Goal: Task Accomplishment & Management: Use online tool/utility

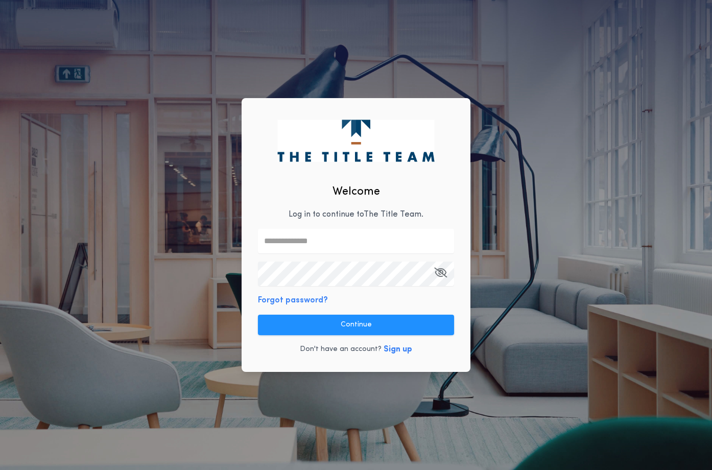
click at [290, 245] on input "text" at bounding box center [356, 241] width 196 height 25
type input "**********"
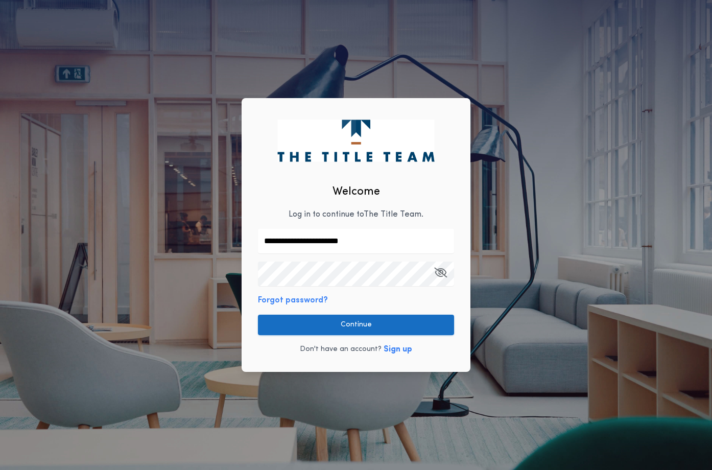
click at [443, 318] on button "Continue" at bounding box center [356, 325] width 196 height 20
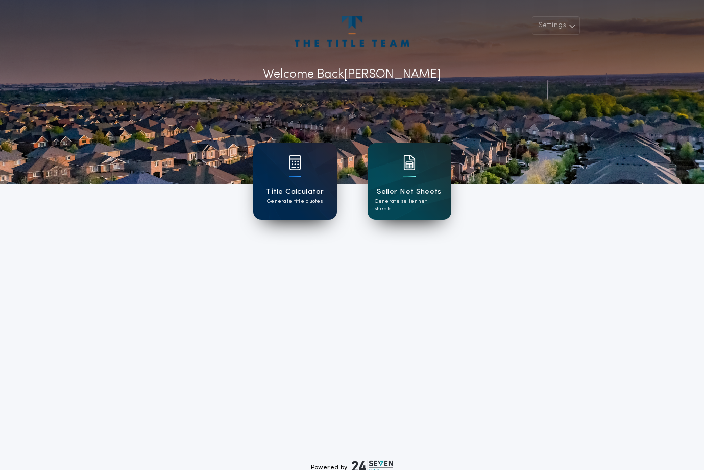
click at [318, 190] on h1 "Title Calculator" at bounding box center [295, 192] width 58 height 12
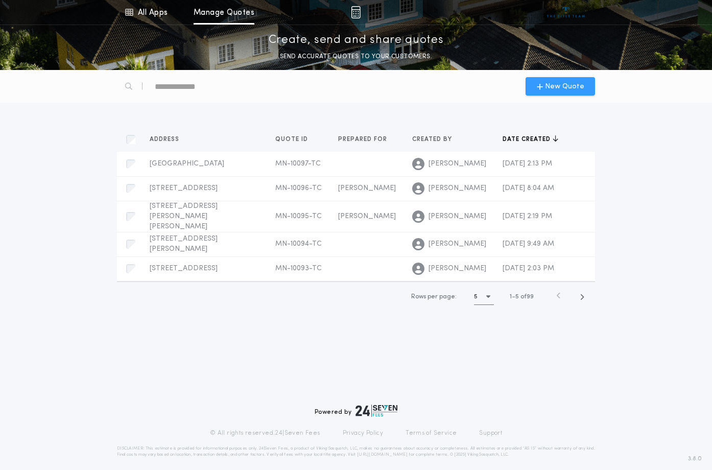
click at [563, 87] on span "New Quote" at bounding box center [564, 86] width 39 height 11
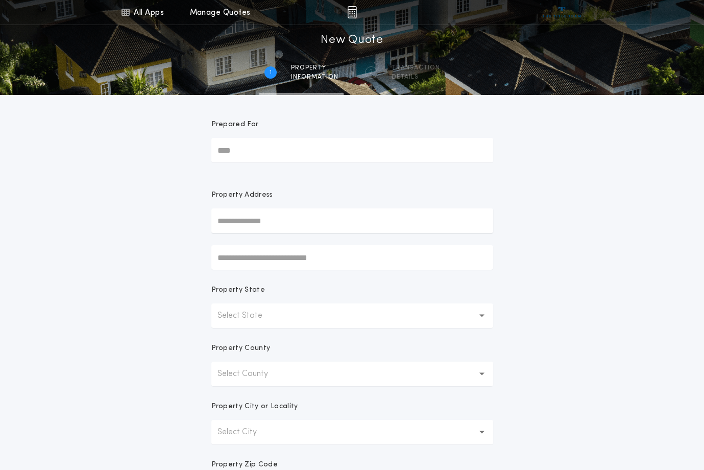
click at [284, 153] on input "Prepared For" at bounding box center [352, 150] width 282 height 25
type input "*****"
click at [416, 172] on form "Prepared For ***** Property Address Property State Select State Property County…" at bounding box center [352, 319] width 306 height 449
click at [312, 226] on input "text" at bounding box center [352, 220] width 282 height 25
click at [573, 258] on div "All Apps Title Calculator Seller Net Sheets Menu All Apps Manage Quotes 1 /2 Ne…" at bounding box center [352, 292] width 704 height 584
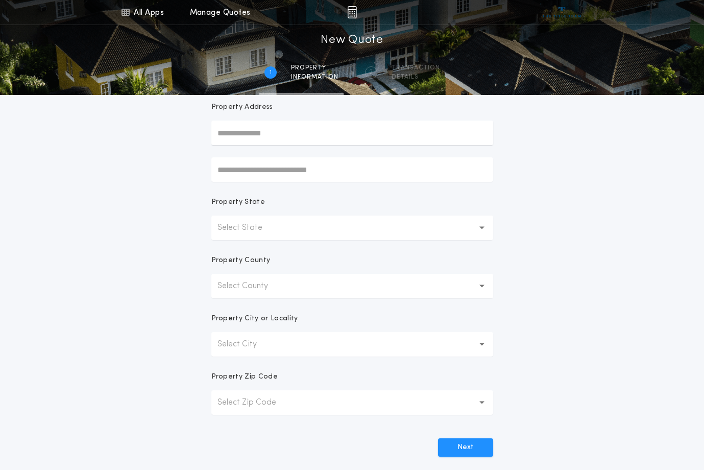
scroll to position [102, 0]
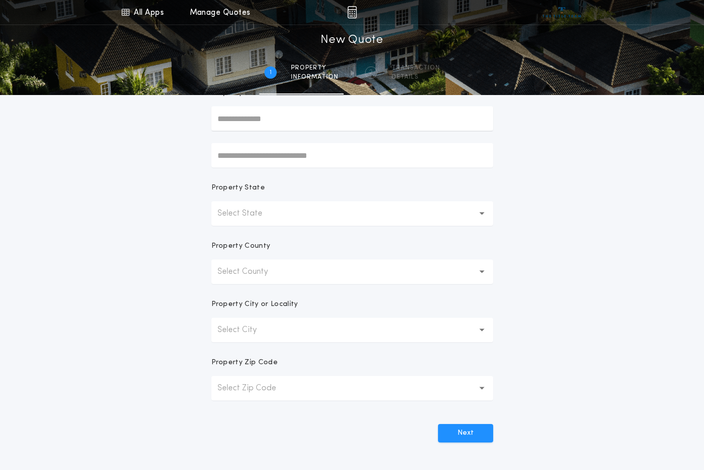
click at [253, 217] on p "Select State" at bounding box center [248, 213] width 61 height 12
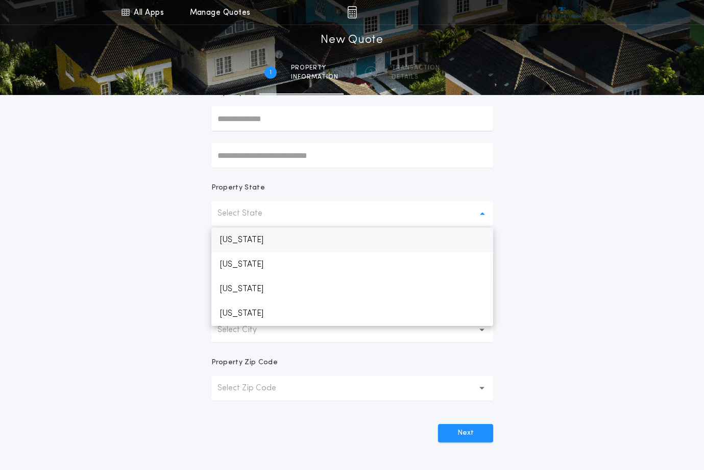
click at [253, 243] on p "[US_STATE]" at bounding box center [352, 240] width 282 height 25
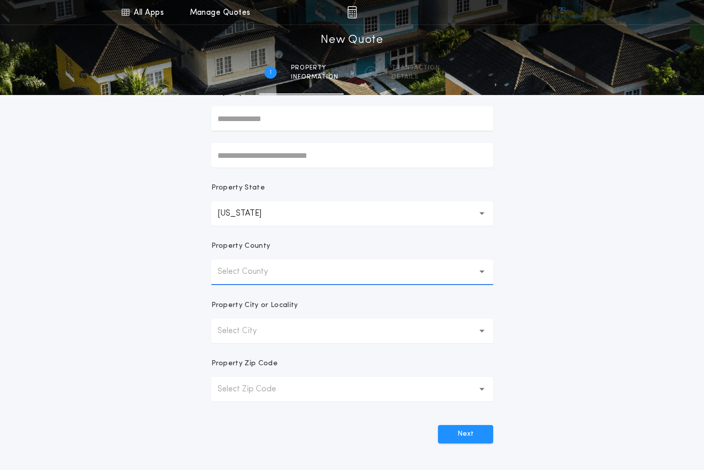
click at [251, 278] on button "Select County" at bounding box center [352, 271] width 282 height 25
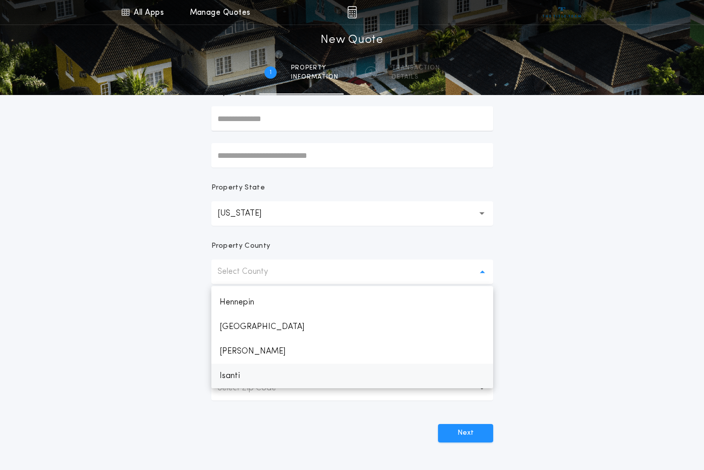
scroll to position [684, 0]
click at [253, 356] on p "Itasca" at bounding box center [352, 349] width 282 height 25
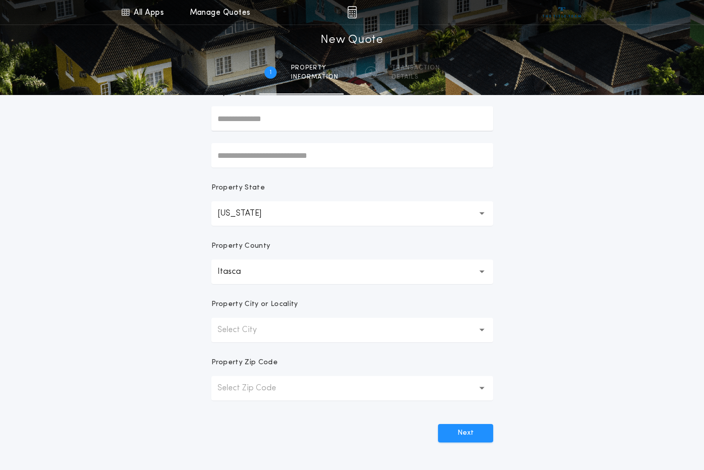
click at [254, 336] on button "Select City" at bounding box center [352, 330] width 282 height 25
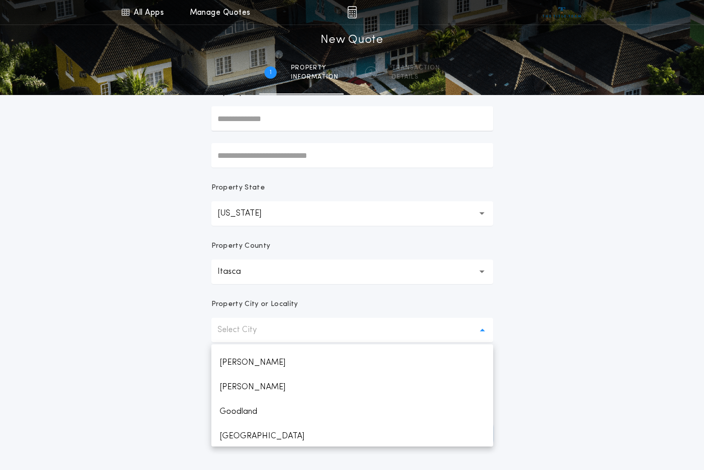
scroll to position [511, 0]
click at [249, 383] on p "[GEOGRAPHIC_DATA]" at bounding box center [352, 385] width 282 height 25
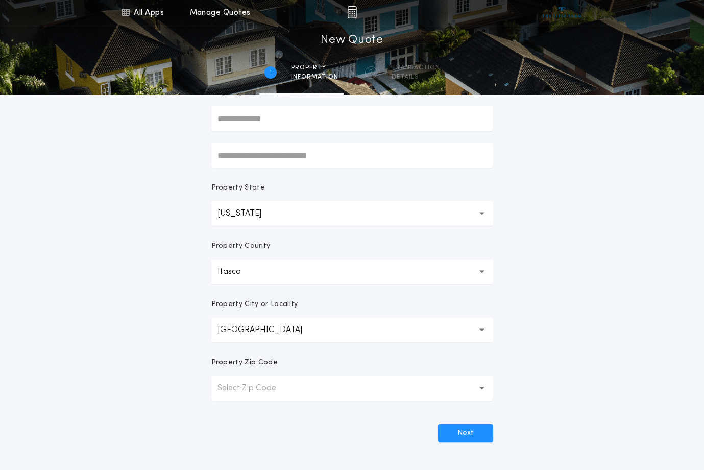
click at [255, 391] on p "Select Zip Code" at bounding box center [255, 388] width 75 height 12
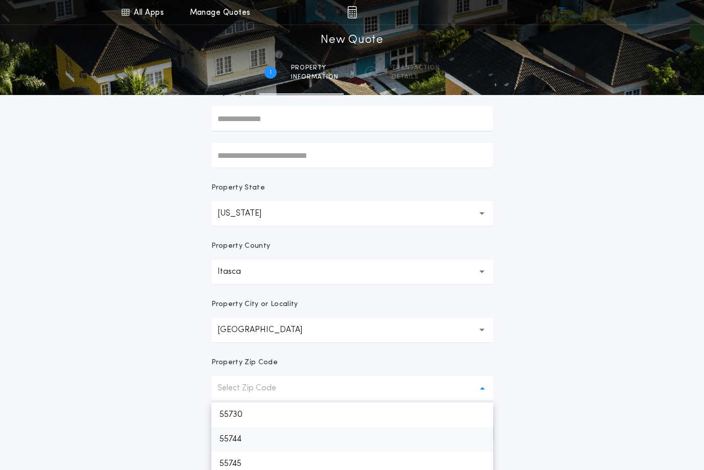
click at [272, 439] on p "55744" at bounding box center [352, 439] width 282 height 25
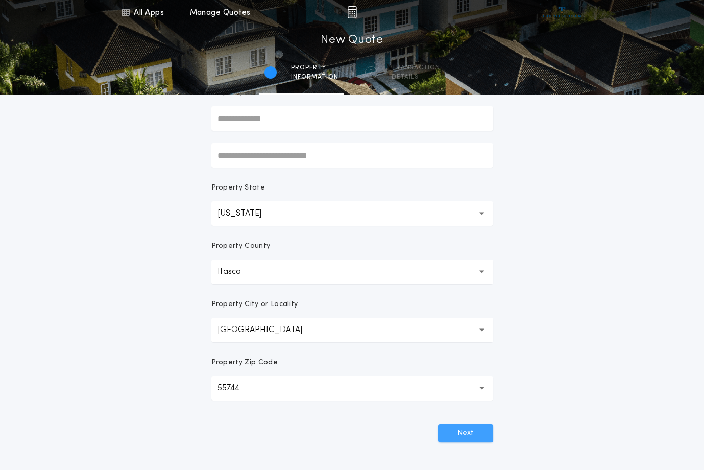
click at [458, 435] on button "Next" at bounding box center [465, 433] width 55 height 18
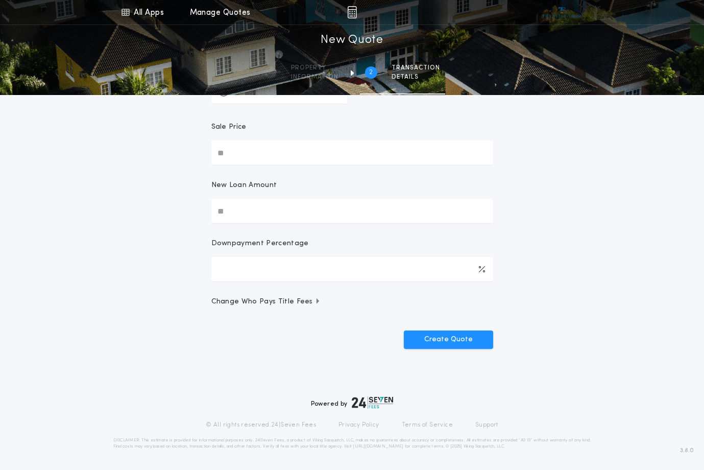
scroll to position [0, 0]
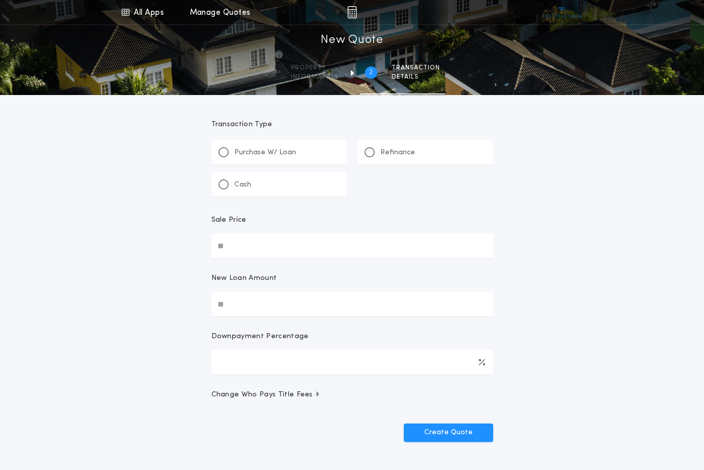
click at [281, 190] on div "Cash" at bounding box center [279, 184] width 136 height 25
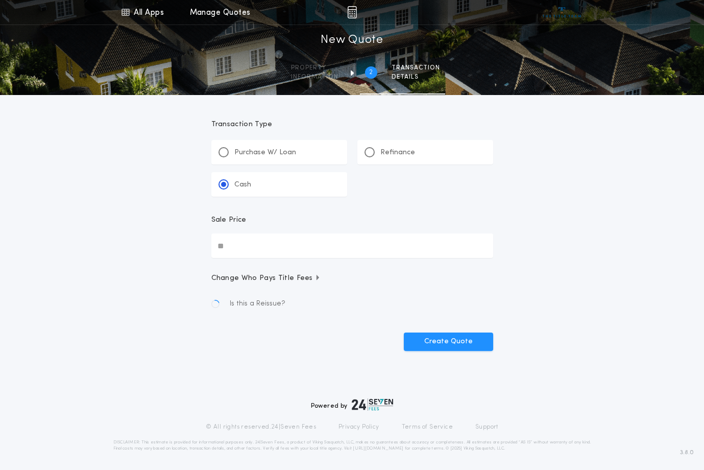
click at [278, 247] on input "Sale Price" at bounding box center [352, 245] width 282 height 25
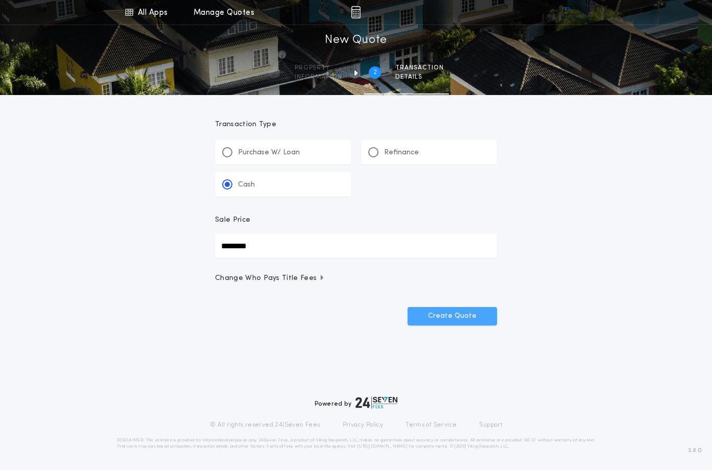
type input "********"
click at [428, 314] on button "Create Quote" at bounding box center [451, 316] width 89 height 18
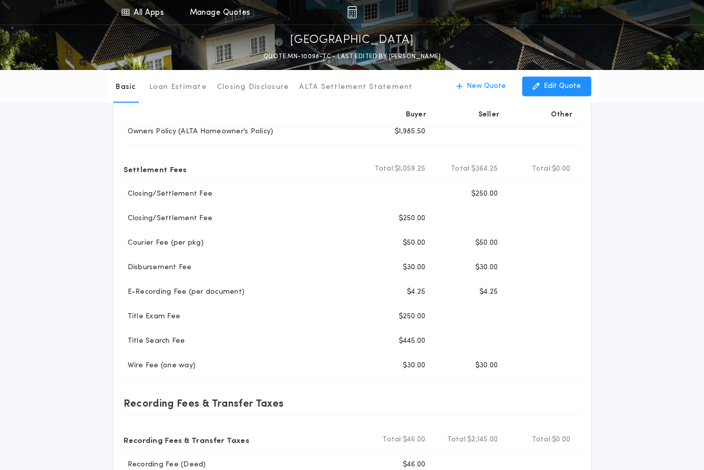
scroll to position [51, 0]
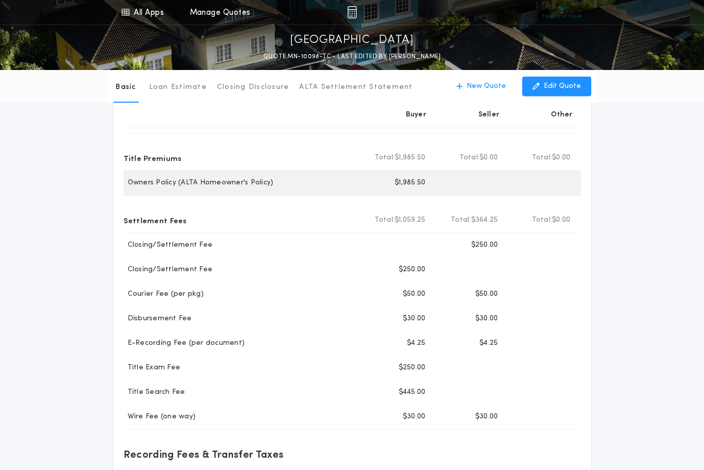
click at [419, 184] on p "$1,985.50" at bounding box center [410, 183] width 31 height 10
drag, startPoint x: 419, startPoint y: 184, endPoint x: 412, endPoint y: 184, distance: 6.6
click at [412, 184] on p "$1,985.50" at bounding box center [410, 183] width 31 height 10
drag, startPoint x: 426, startPoint y: 182, endPoint x: 392, endPoint y: 182, distance: 34.2
click at [392, 182] on div "Buyer $1,985.50" at bounding box center [397, 183] width 73 height 25
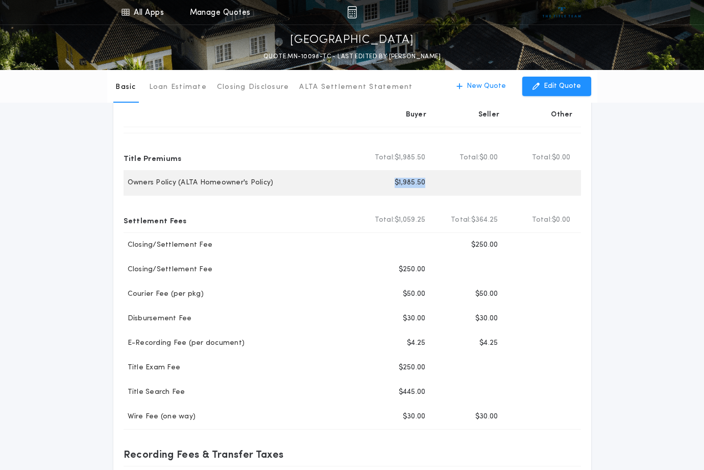
copy p "$1,985.50"
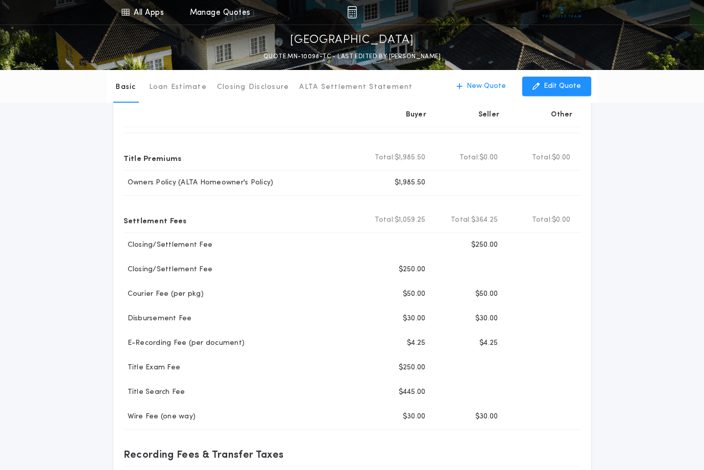
click at [562, 112] on p "Other" at bounding box center [561, 115] width 21 height 10
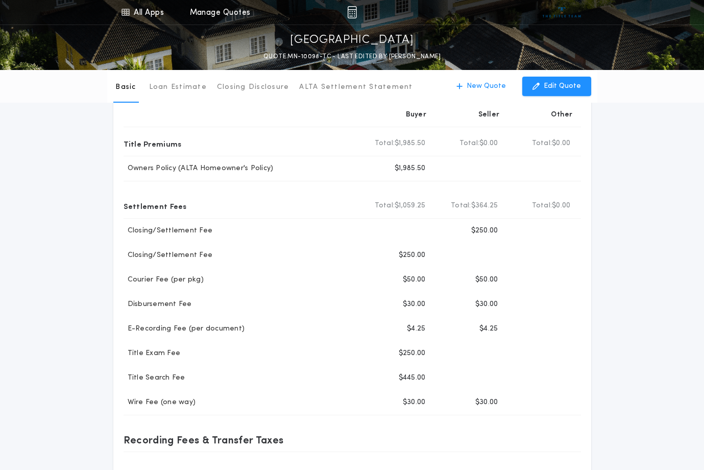
scroll to position [0, 0]
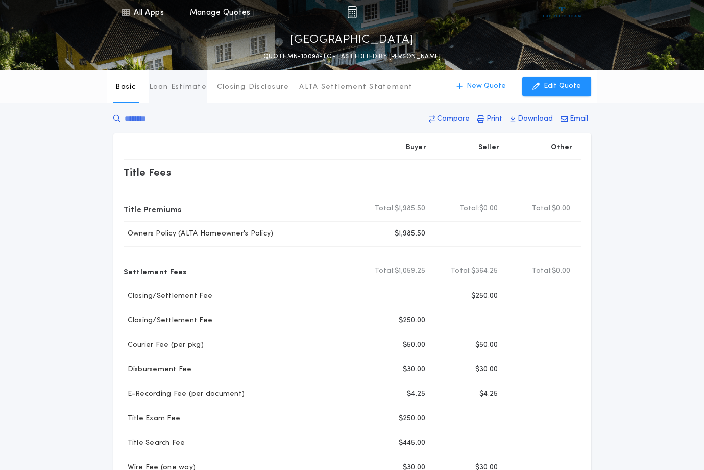
click at [178, 86] on p "Loan Estimate" at bounding box center [178, 87] width 58 height 10
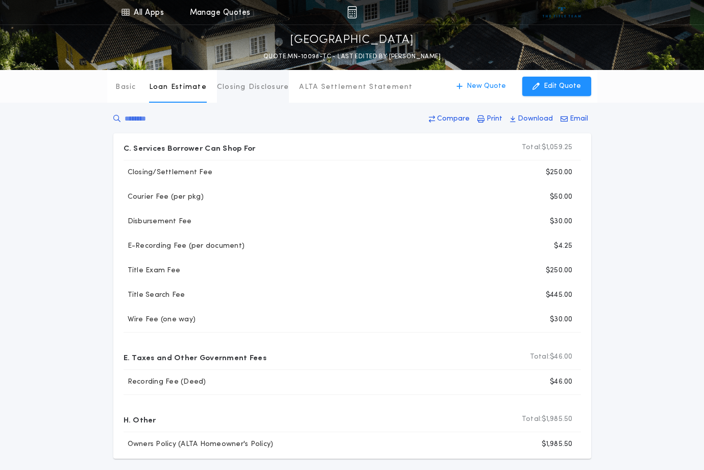
click at [228, 89] on p "Closing Disclosure" at bounding box center [253, 87] width 73 height 10
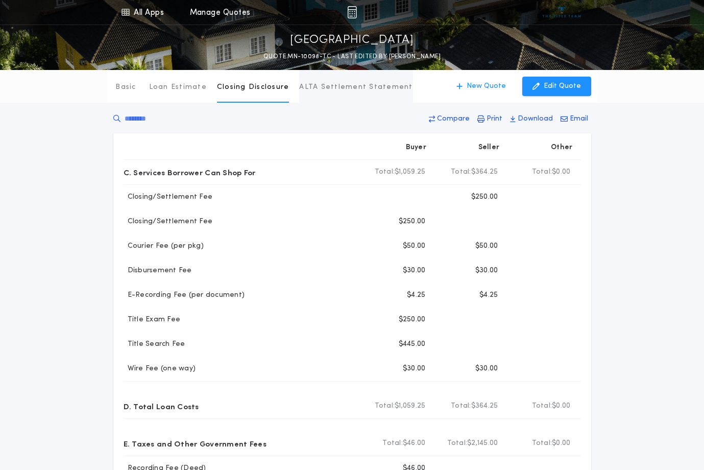
click at [327, 85] on p "ALTA Settlement Statement" at bounding box center [355, 87] width 113 height 10
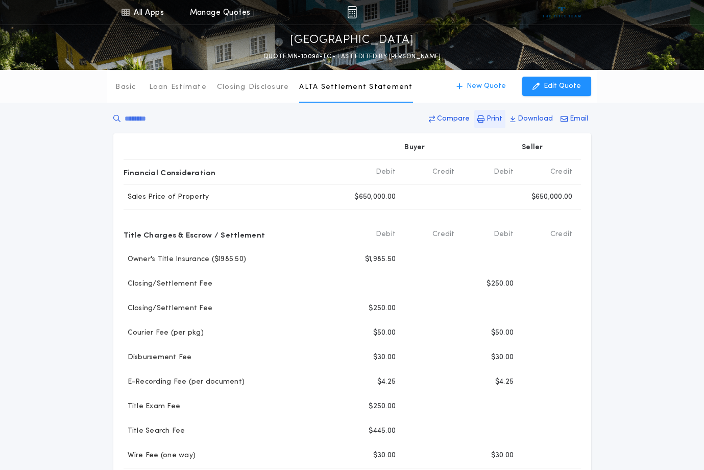
click at [493, 121] on p "Print" at bounding box center [495, 119] width 16 height 10
click at [342, 90] on p "ALTA Settlement Statement" at bounding box center [355, 87] width 113 height 10
click at [563, 81] on button "Edit Quote" at bounding box center [556, 86] width 69 height 19
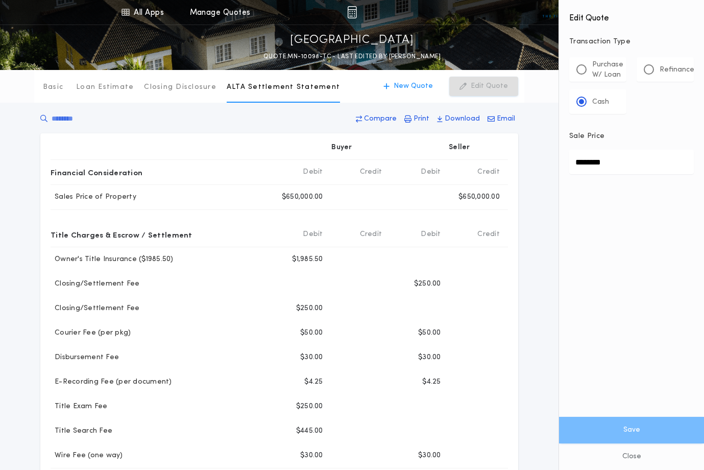
click at [535, 249] on div "Basic Loan Estimate Closing Disclosure ALTA Settlement Statement ALTA Settlemen…" at bounding box center [352, 356] width 704 height 573
click at [630, 459] on button "Close" at bounding box center [631, 456] width 145 height 27
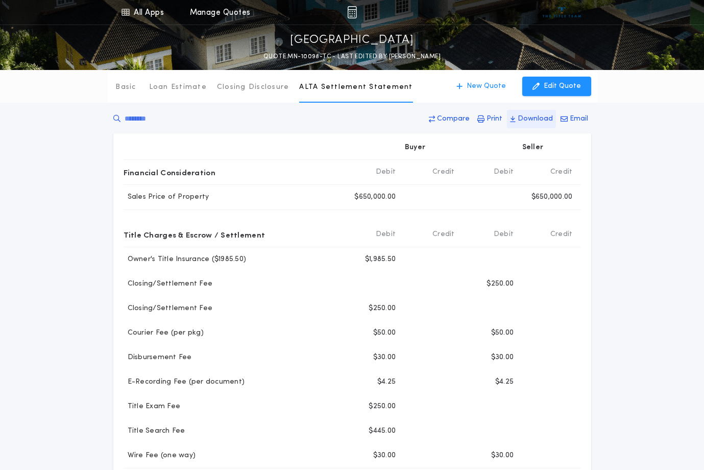
click at [523, 123] on p "Download" at bounding box center [535, 119] width 35 height 10
click at [630, 150] on div "Basic Loan Estimate Closing Disclosure ALTA Settlement Statement ALTA Settlemen…" at bounding box center [352, 356] width 704 height 573
click at [489, 116] on p "Print" at bounding box center [495, 119] width 16 height 10
